Goal: Transaction & Acquisition: Purchase product/service

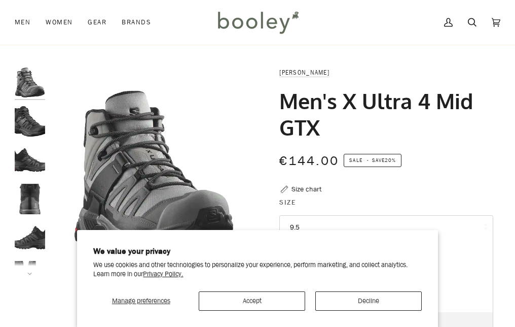
scroll to position [52, 0]
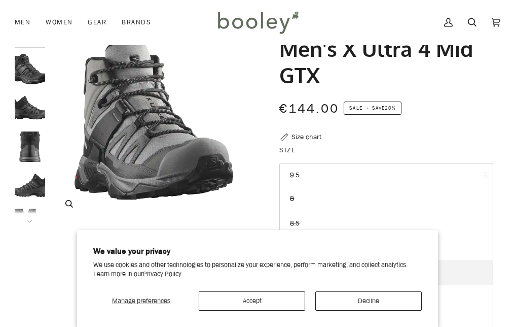
click at [237, 195] on div "Zoom" at bounding box center [153, 204] width 187 height 18
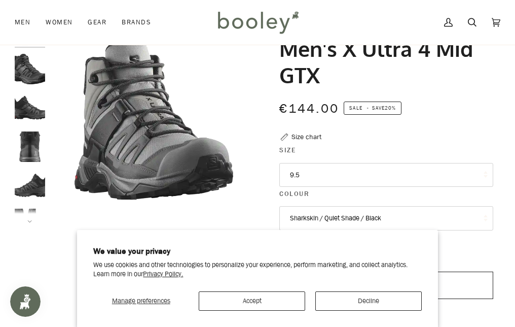
click at [312, 217] on button "Sharkskin / Quiet Shade / Black" at bounding box center [387, 218] width 214 height 24
click at [311, 213] on button "Sharkskin / Quiet Shade / Black" at bounding box center [387, 218] width 214 height 24
click at [342, 213] on button "Sharkskin / Quiet Shade / Black" at bounding box center [387, 218] width 214 height 24
click at [334, 302] on button "Decline" at bounding box center [369, 300] width 107 height 19
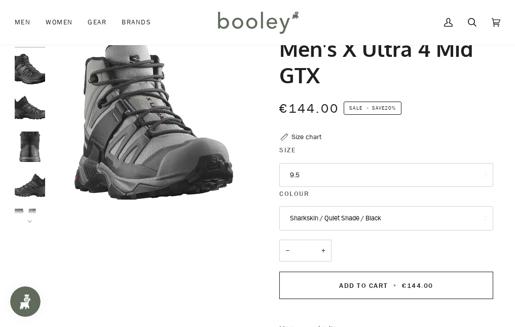
click at [323, 215] on button "Sharkskin / Quiet Shade / Black" at bounding box center [387, 218] width 214 height 24
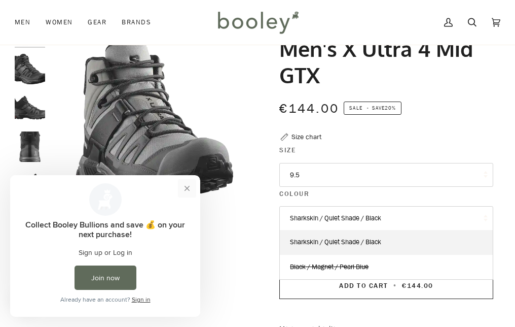
click at [192, 187] on button "Close prompt" at bounding box center [187, 188] width 18 height 18
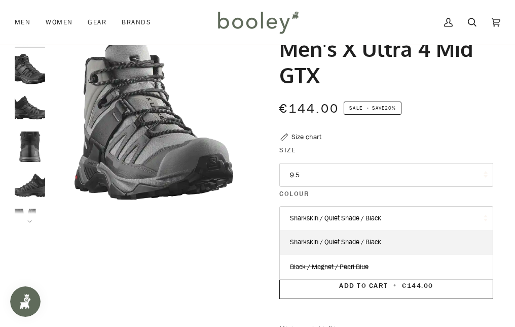
click at [404, 220] on button "Sharkskin / Quiet Shade / Black" at bounding box center [387, 218] width 214 height 24
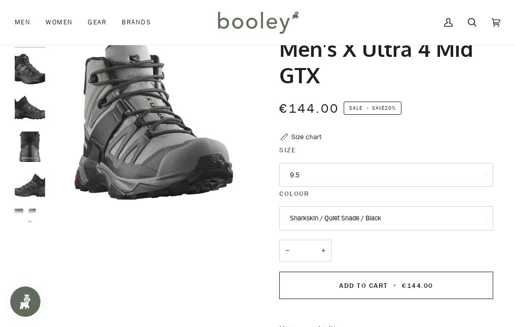
click at [222, 234] on div "Zoom" at bounding box center [258, 272] width 486 height 515
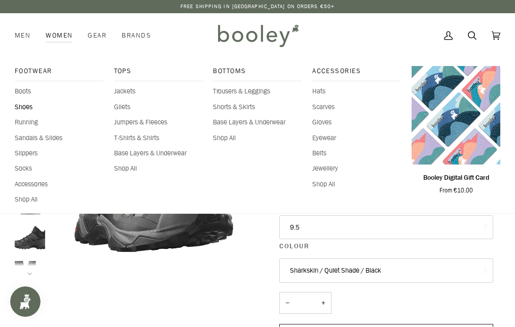
click at [23, 108] on span "Shoes" at bounding box center [59, 107] width 89 height 10
click at [25, 89] on span "Boots" at bounding box center [59, 91] width 89 height 10
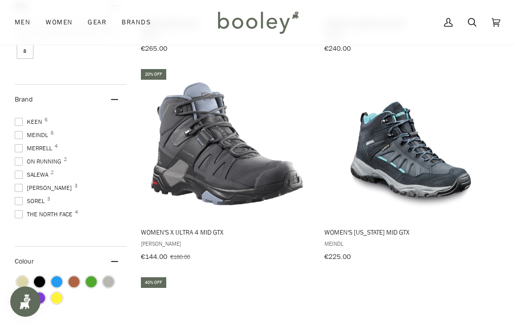
scroll to position [76, 0]
click at [18, 188] on span at bounding box center [19, 188] width 8 height 8
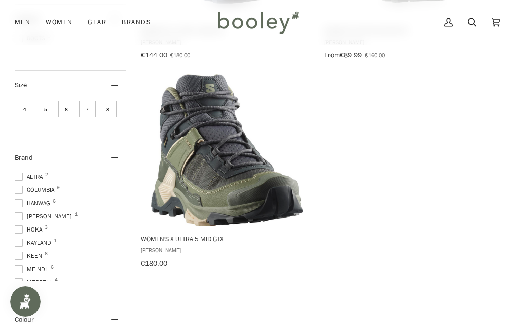
click at [17, 189] on span at bounding box center [19, 190] width 8 height 8
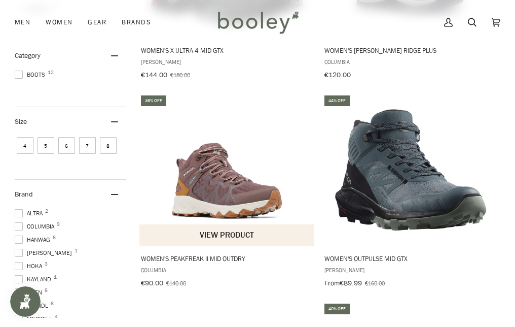
scroll to position [278, 0]
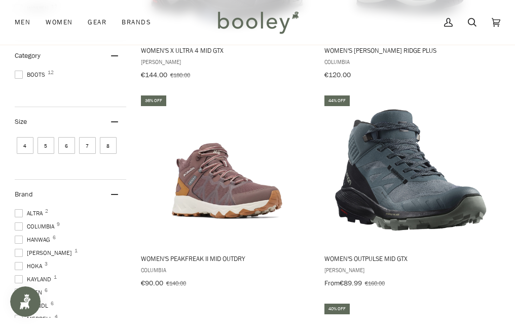
drag, startPoint x: 422, startPoint y: 261, endPoint x: 319, endPoint y: 254, distance: 103.7
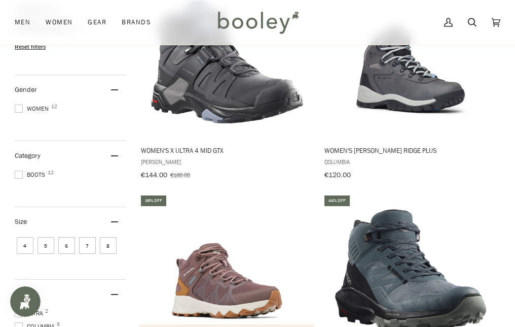
scroll to position [165, 0]
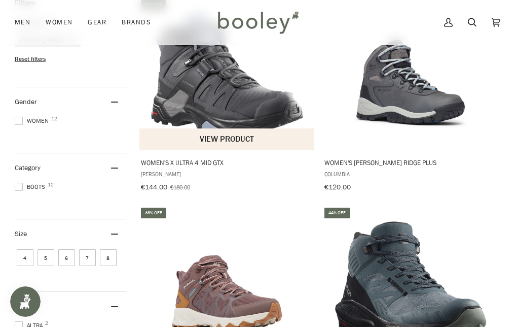
click at [204, 164] on span "Women's X Ultra 4 Mid GTX" at bounding box center [227, 162] width 173 height 9
